Goal: Task Accomplishment & Management: Complete application form

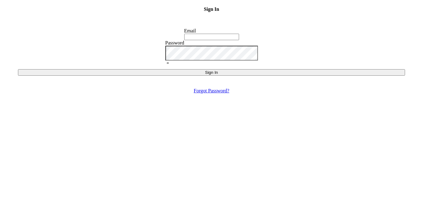
click at [213, 40] on input "Email" at bounding box center [211, 37] width 55 height 6
type input "[EMAIL_ADDRESS][DOMAIN_NAME]"
click at [216, 75] on div "Sign In" at bounding box center [211, 72] width 382 height 5
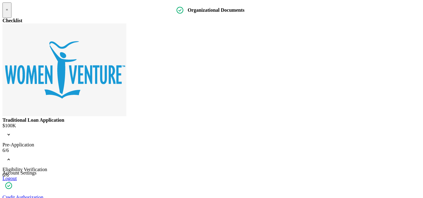
scroll to position [7, 0]
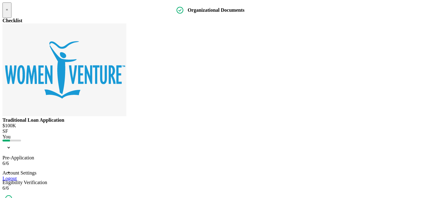
click at [134, 180] on div "Eligibility Verification" at bounding box center [211, 183] width 418 height 6
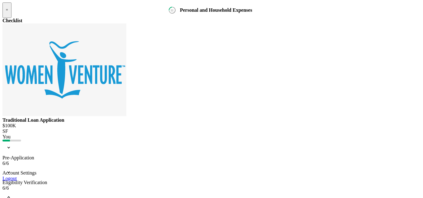
type input "$1"
type input "$100"
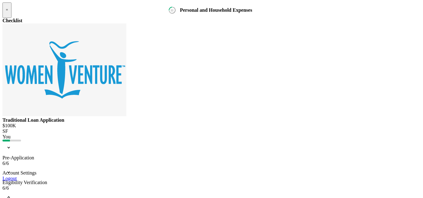
scroll to position [439, 0]
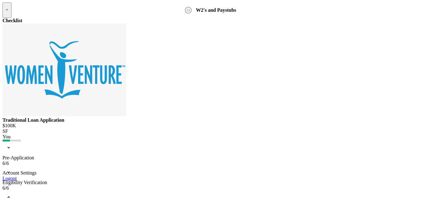
drag, startPoint x: 330, startPoint y: 120, endPoint x: 357, endPoint y: 114, distance: 27.4
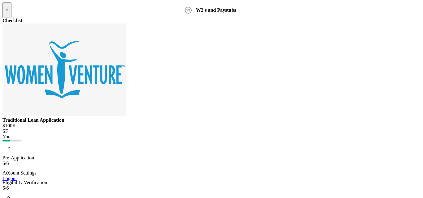
type textarea "c"
type textarea "i"
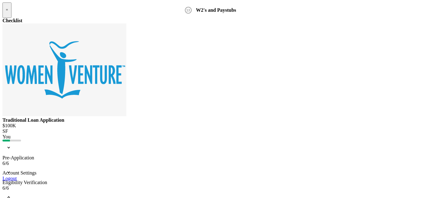
type textarea "Hello , I uploaded my personal tax return on the wrong page. Would you be able …"
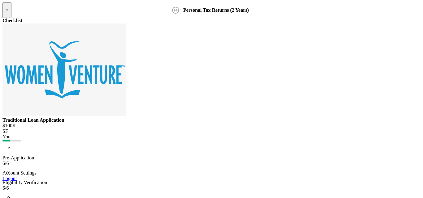
type textarea "I do not have any Business Tax Return because i am still in the start up proces…"
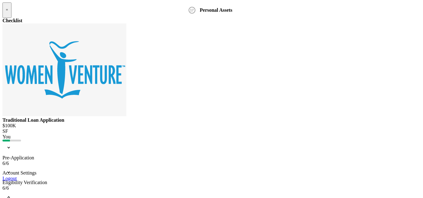
type input "OnePay Bank"
type input "$677"
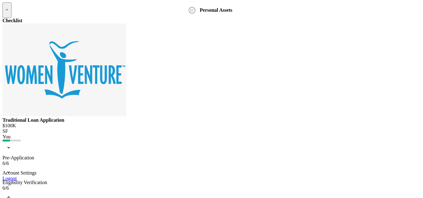
type input "[PERSON_NAME]"
type input "Us Bank"
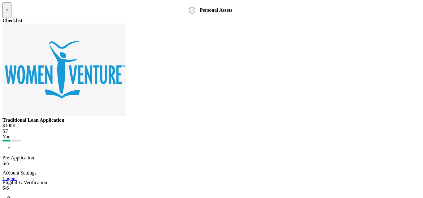
type input "$280"
type input "[PERSON_NAME]"
drag, startPoint x: 378, startPoint y: 54, endPoint x: 379, endPoint y: 75, distance: 20.4
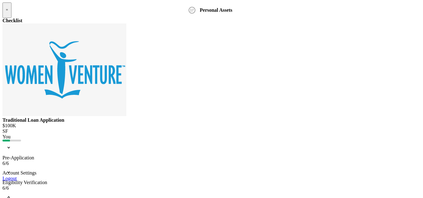
type input "[PERSON_NAME] Price"
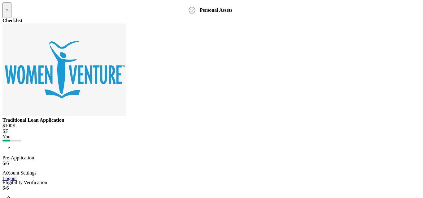
type input "$298"
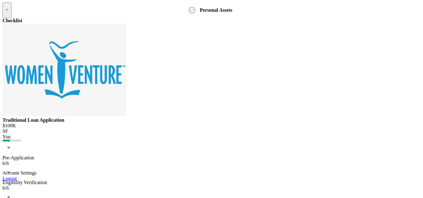
type input "[PERSON_NAME]"
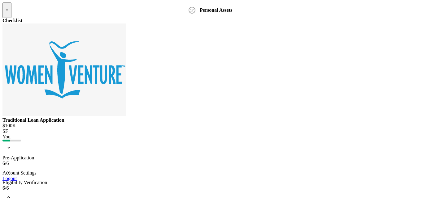
type input "1996 Ford Explorer"
type input "[PERSON_NAME]"
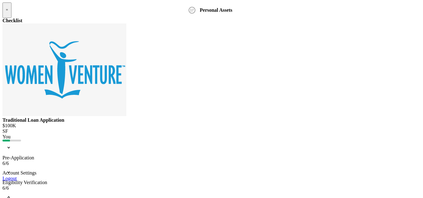
type input "[PERSON_NAME]"
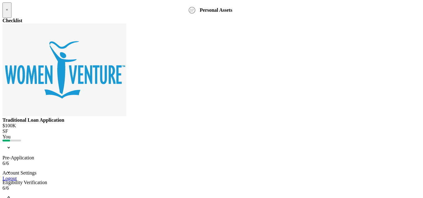
type input "$300"
type input "$6,300"
drag, startPoint x: 380, startPoint y: 171, endPoint x: 378, endPoint y: 188, distance: 16.8
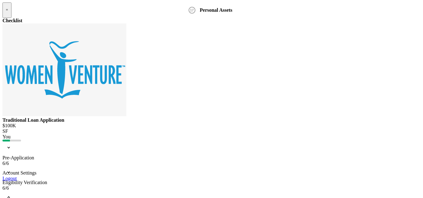
drag, startPoint x: 378, startPoint y: 170, endPoint x: 380, endPoint y: 190, distance: 19.9
